Goal: Check status: Check status

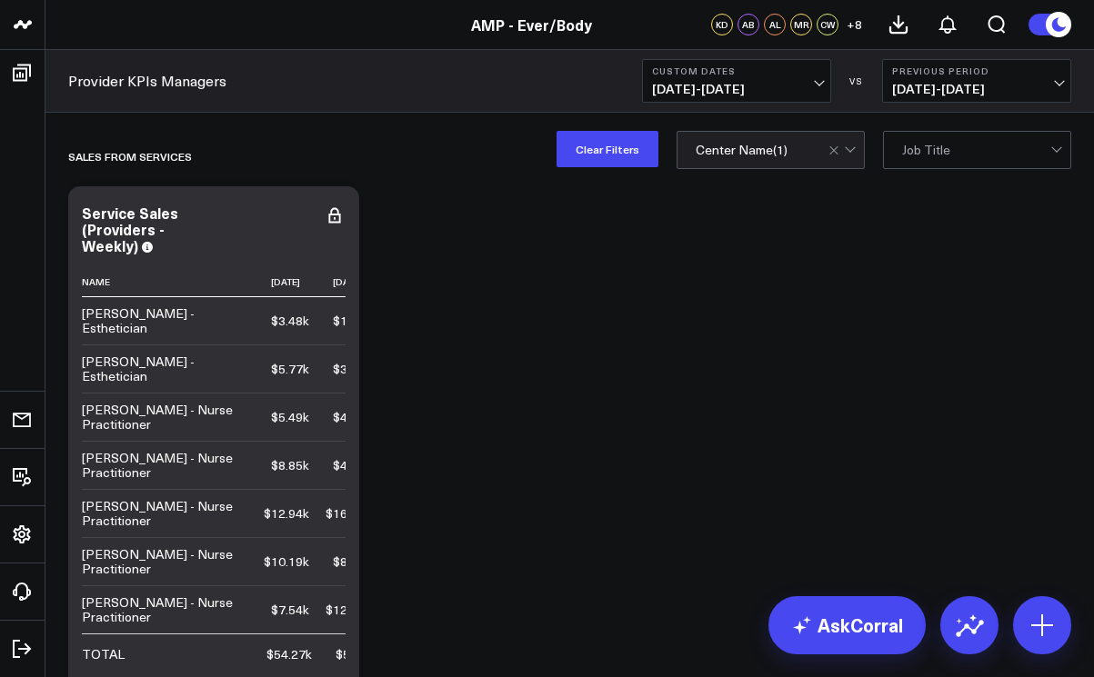
click at [823, 83] on button "Custom Dates 07/01/25 - 07/24/25" at bounding box center [736, 81] width 189 height 44
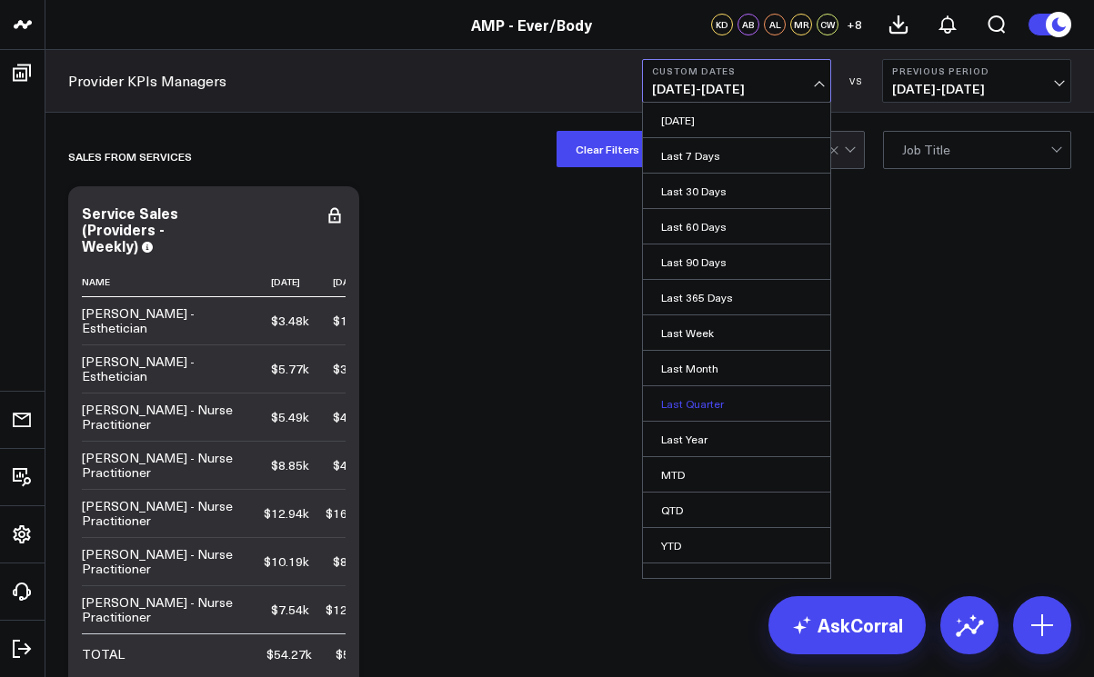
scroll to position [20, 0]
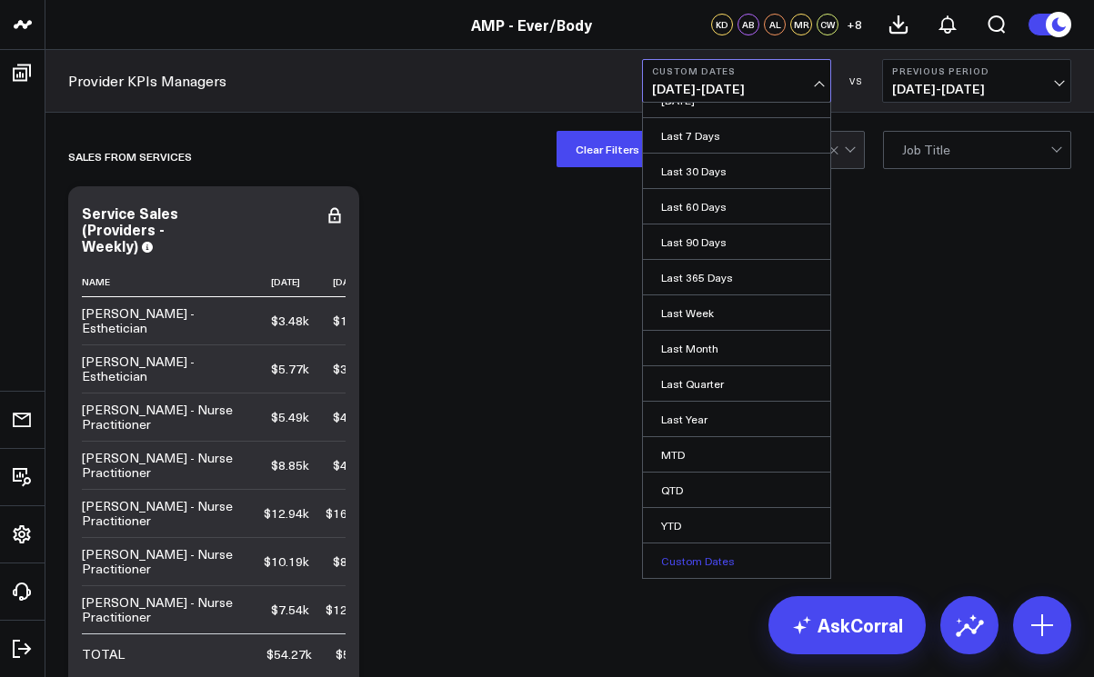
click at [670, 566] on link "Custom Dates" at bounding box center [736, 561] width 187 height 35
select select "7"
select select "2025"
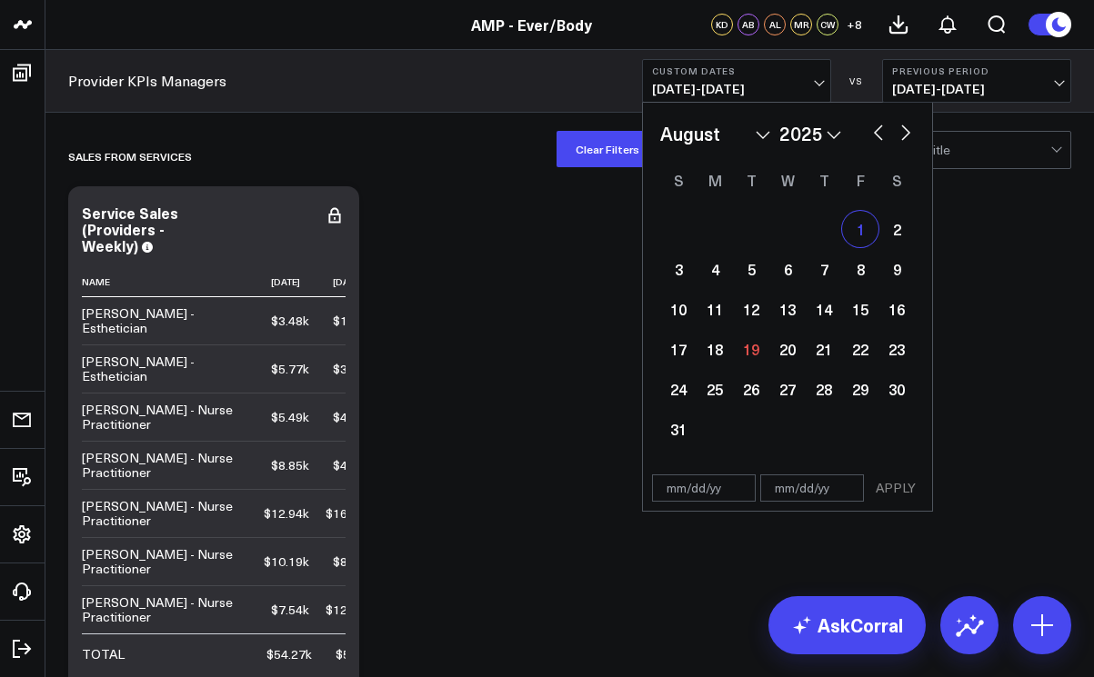
click at [852, 235] on div "1" at bounding box center [860, 229] width 36 height 36
type input "[DATE]"
select select "7"
select select "2025"
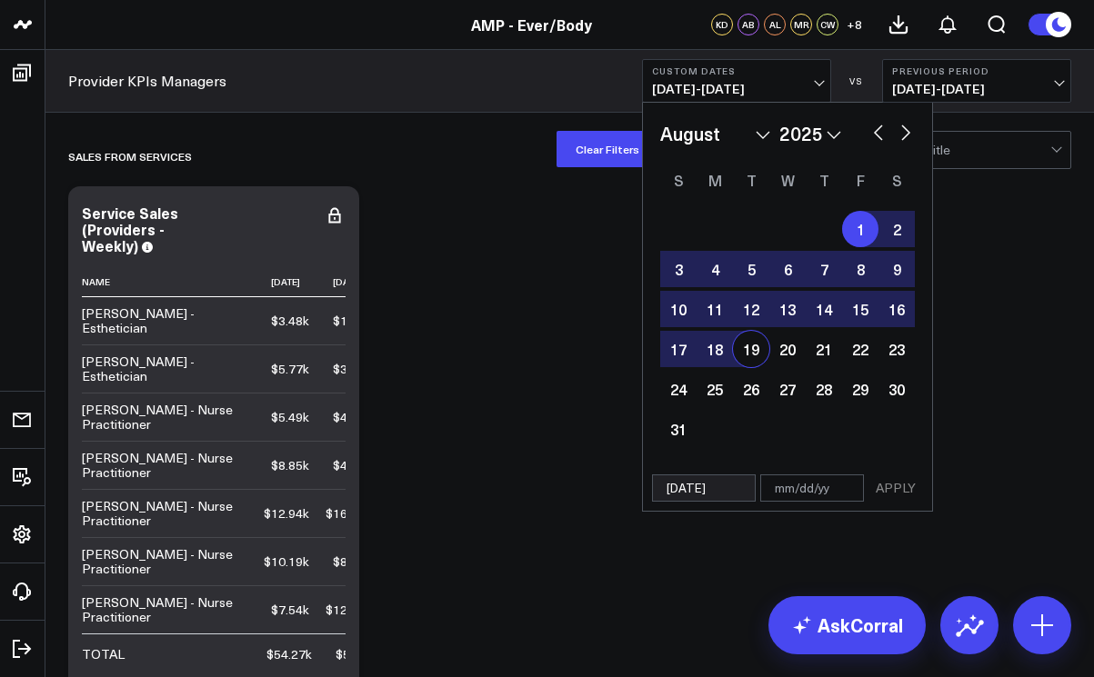
click at [746, 347] on div "19" at bounding box center [751, 349] width 36 height 36
type input "[DATE]"
select select "7"
select select "2025"
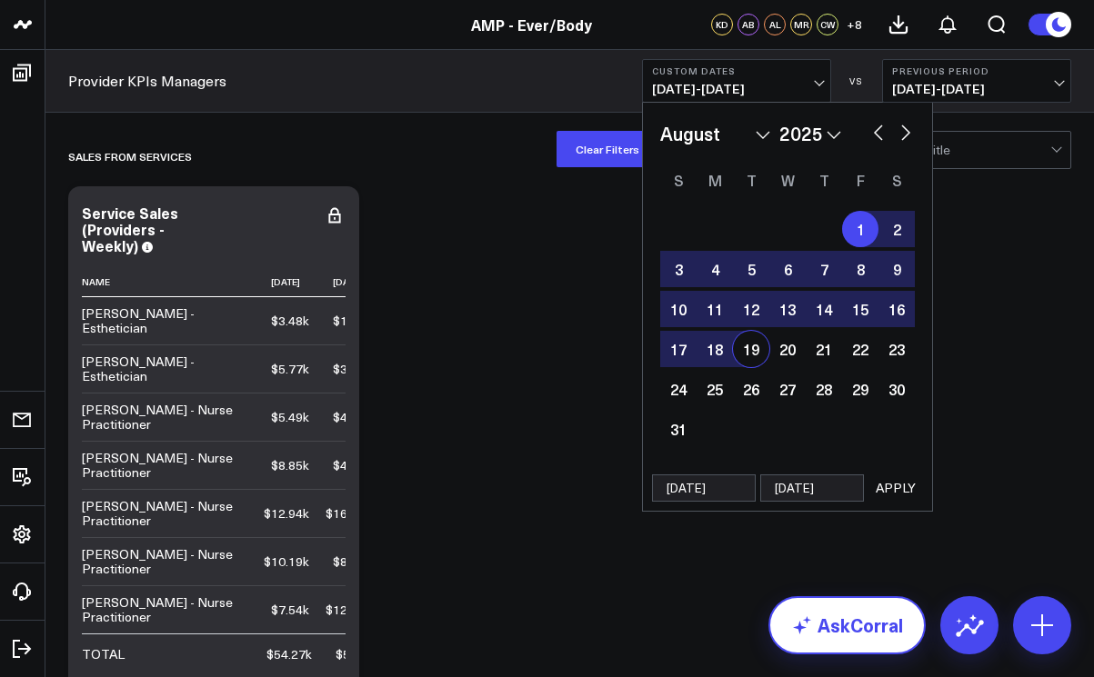
click at [837, 625] on link "AskCorral" at bounding box center [846, 625] width 157 height 58
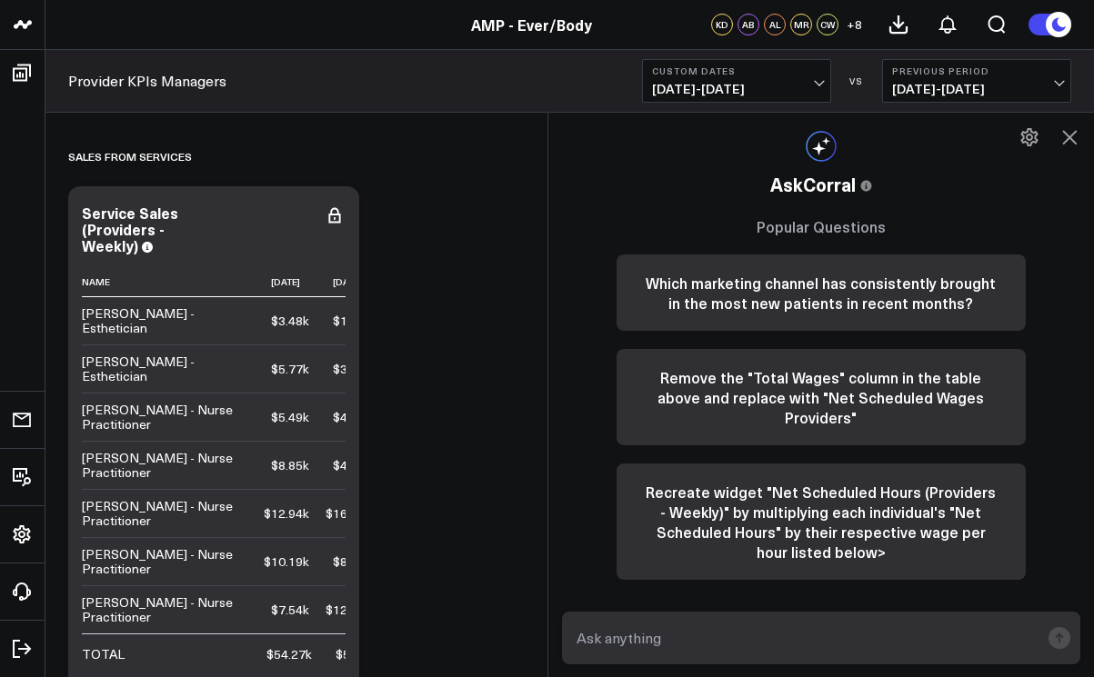
click at [814, 85] on span "07/01/25 - 07/24/25" at bounding box center [736, 89] width 169 height 15
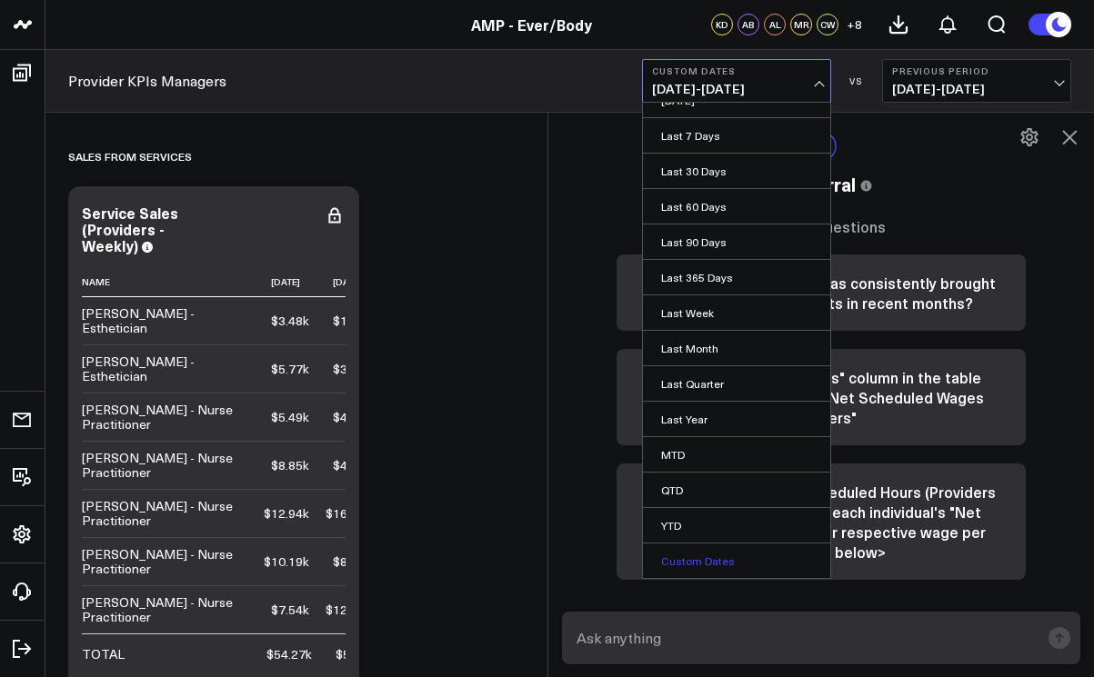
click at [680, 553] on link "Custom Dates" at bounding box center [736, 561] width 187 height 35
select select "7"
select select "2025"
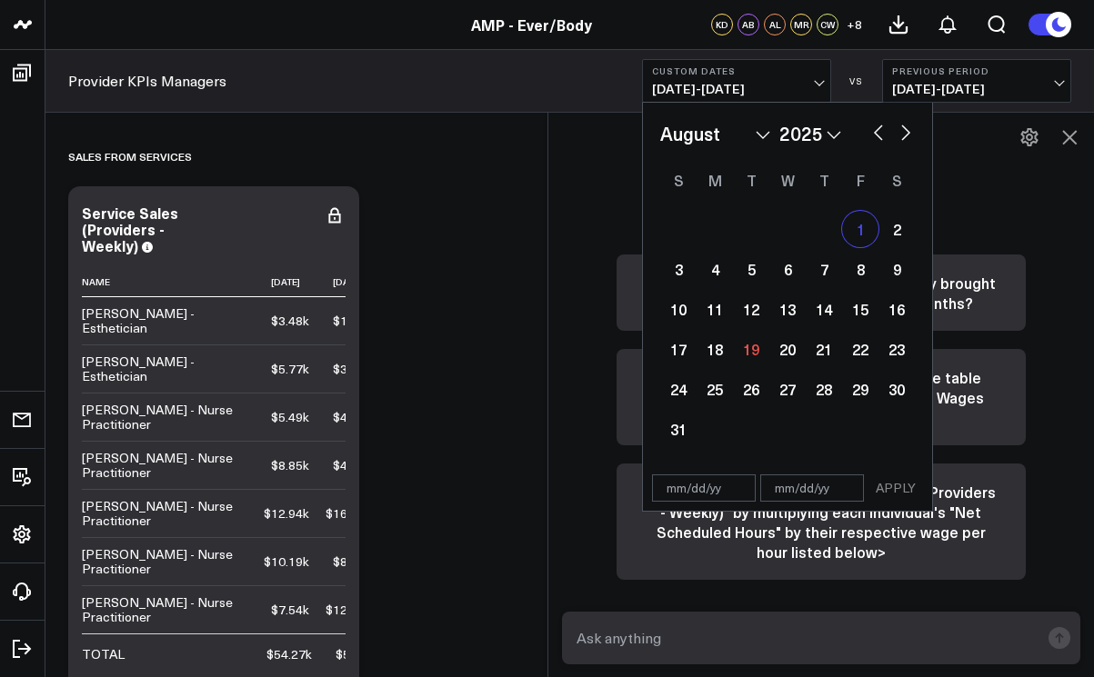
click at [861, 230] on div "1" at bounding box center [860, 229] width 36 height 36
type input "[DATE]"
select select "7"
select select "2025"
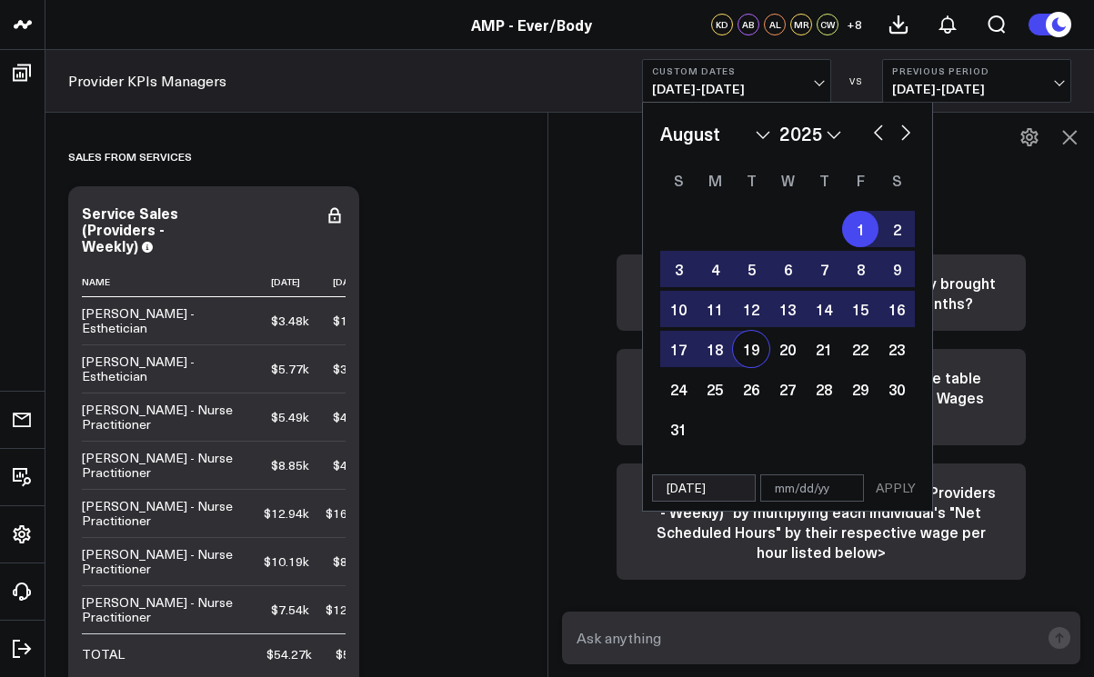
click at [754, 349] on div "19" at bounding box center [751, 349] width 36 height 36
type input "[DATE]"
select select "7"
select select "2025"
click at [895, 488] on button "APPLY" at bounding box center [895, 488] width 55 height 27
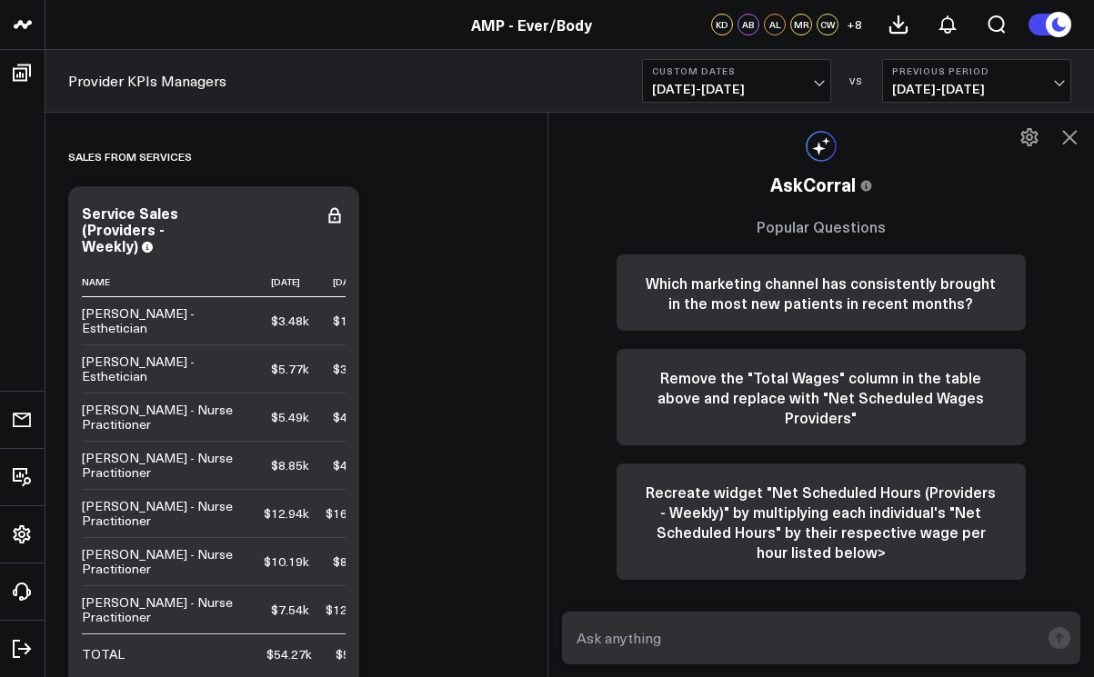
click at [1071, 145] on icon at bounding box center [1069, 137] width 22 height 22
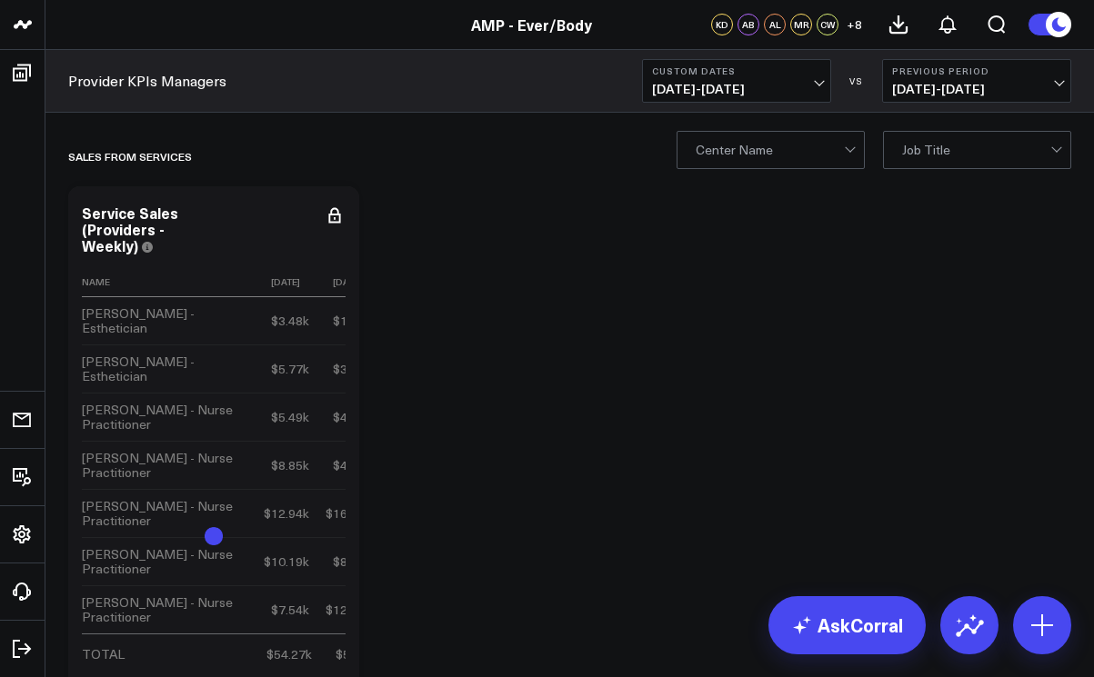
click at [845, 152] on div at bounding box center [851, 150] width 15 height 36
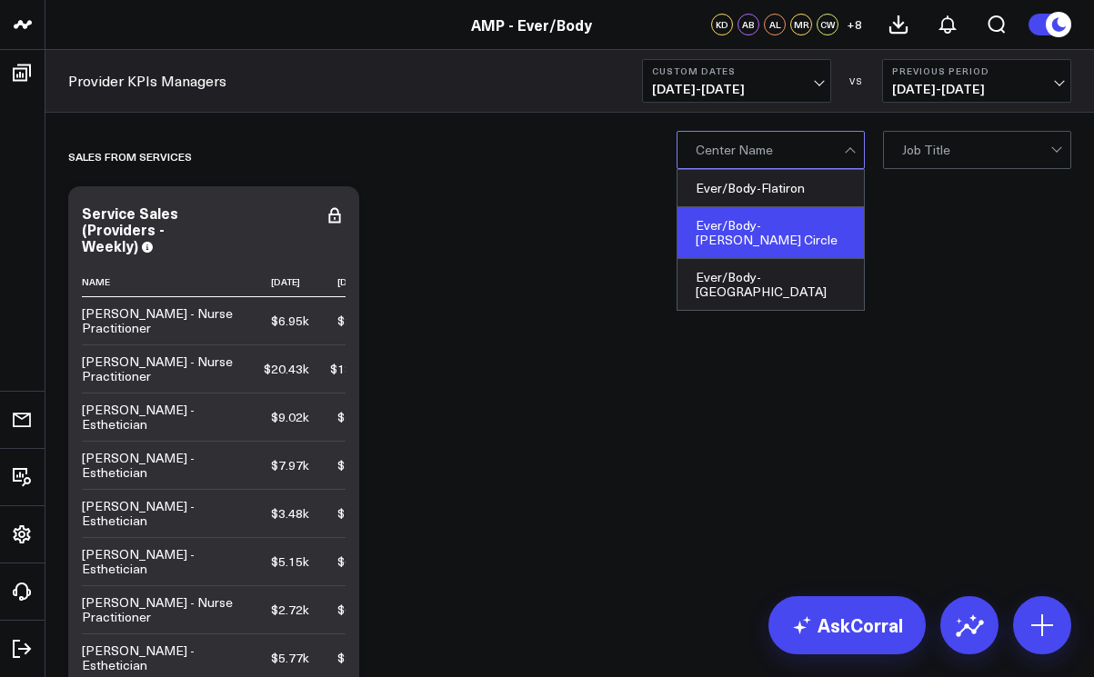
click at [812, 215] on div "Ever/Body-[PERSON_NAME] Circle" at bounding box center [770, 233] width 186 height 52
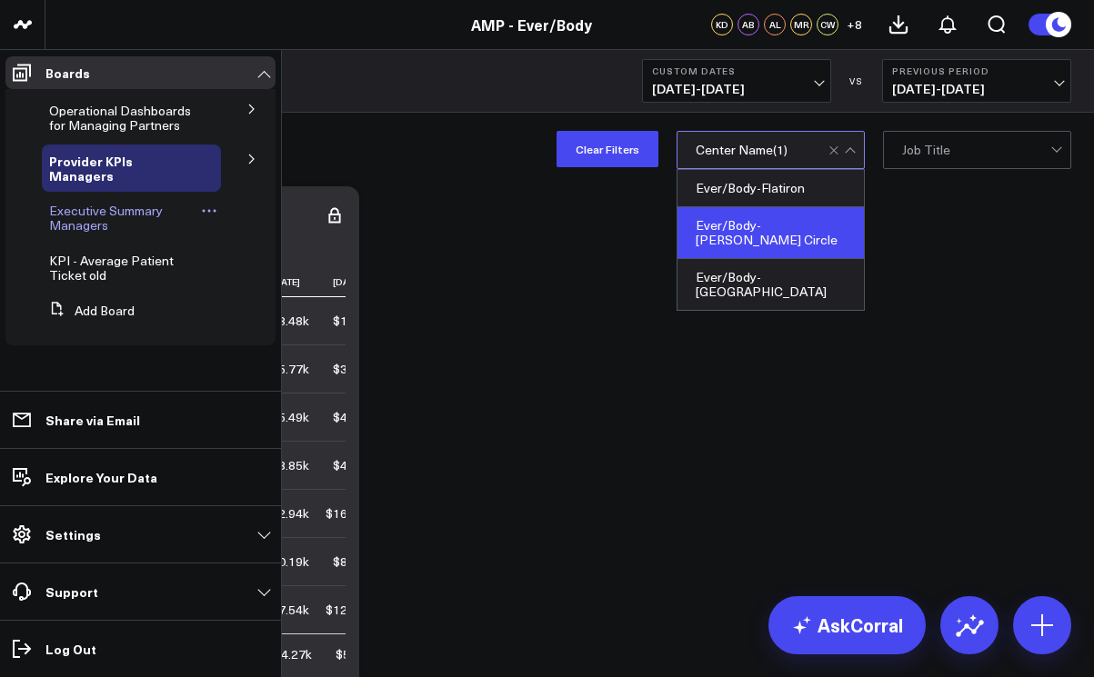
click at [84, 205] on span "Executive Summary Managers" at bounding box center [106, 218] width 114 height 32
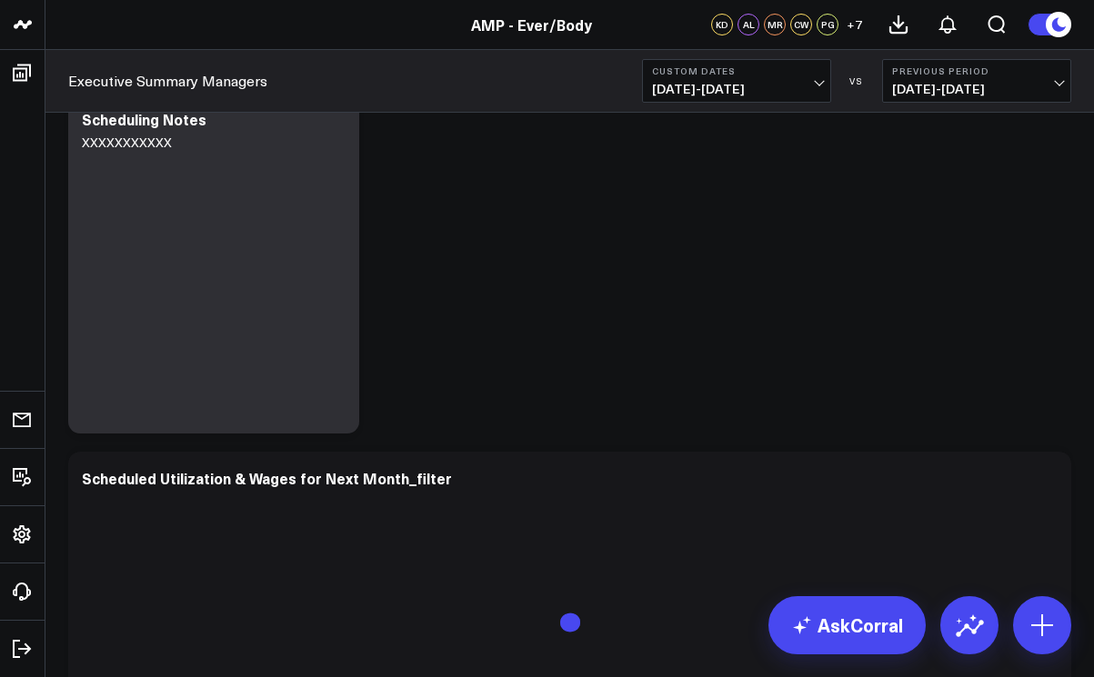
scroll to position [7658, 0]
